Goal: Task Accomplishment & Management: Use online tool/utility

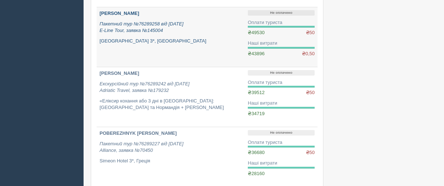
scroll to position [218, 0]
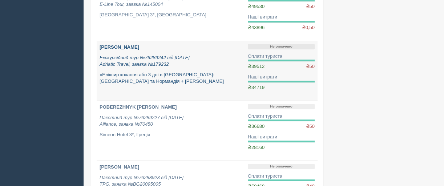
click at [114, 45] on b "[PERSON_NAME]" at bounding box center [120, 46] width 40 height 5
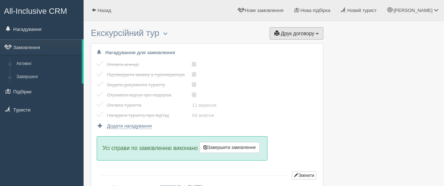
click at [297, 37] on button "Друк договору Друк" at bounding box center [297, 33] width 54 height 12
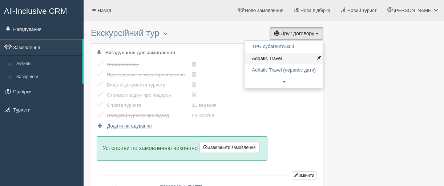
click at [268, 58] on link "Adriatic Travel" at bounding box center [284, 59] width 79 height 12
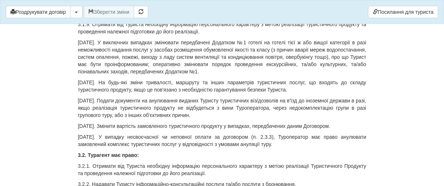
scroll to position [2473, 0]
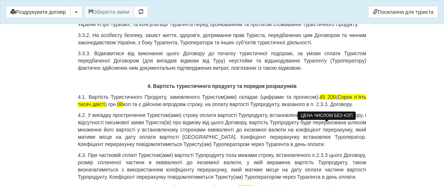
click at [334, 100] on span "45 200" at bounding box center [328, 97] width 16 height 6
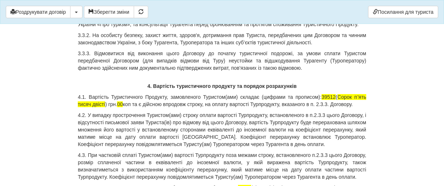
click at [106, 108] on p "4.1. Вартість Туристичного Продукту, замовленого Туристом(ами) складає (цифрами…" at bounding box center [222, 100] width 289 height 15
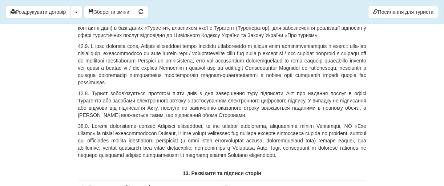
scroll to position [5292, 0]
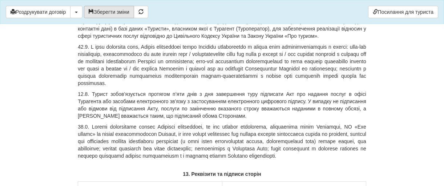
click at [116, 12] on button "Зберегти зміни" at bounding box center [109, 12] width 50 height 12
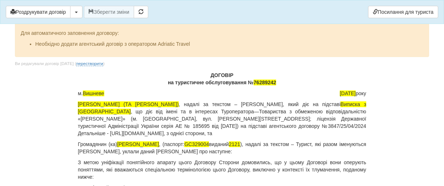
scroll to position [36, 0]
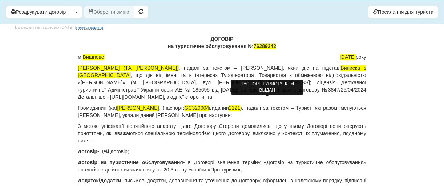
click at [240, 105] on span "2121" at bounding box center [234, 108] width 11 height 6
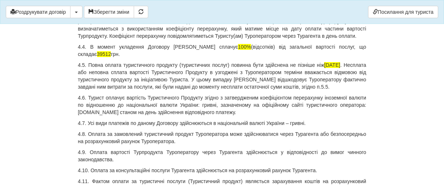
scroll to position [2618, 0]
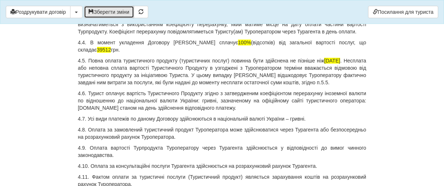
click at [109, 12] on button "Зберегти зміни" at bounding box center [109, 12] width 50 height 12
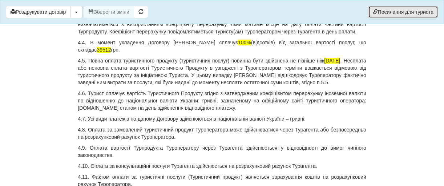
click at [397, 11] on link "Посилання для туриста" at bounding box center [403, 12] width 70 height 12
